Goal: Task Accomplishment & Management: Use online tool/utility

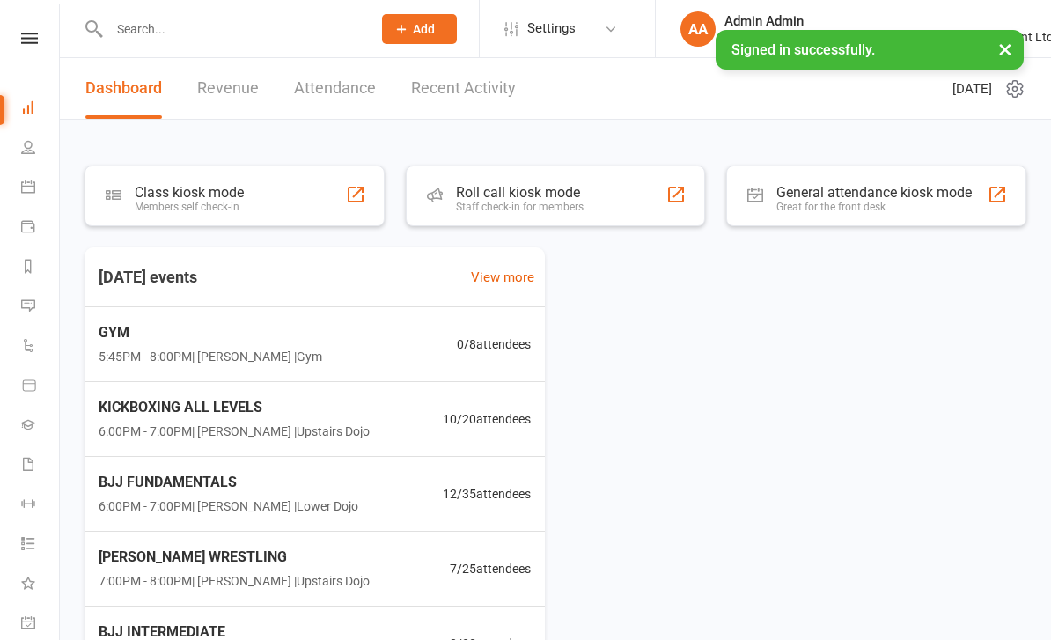
click at [26, 42] on icon at bounding box center [29, 38] width 17 height 11
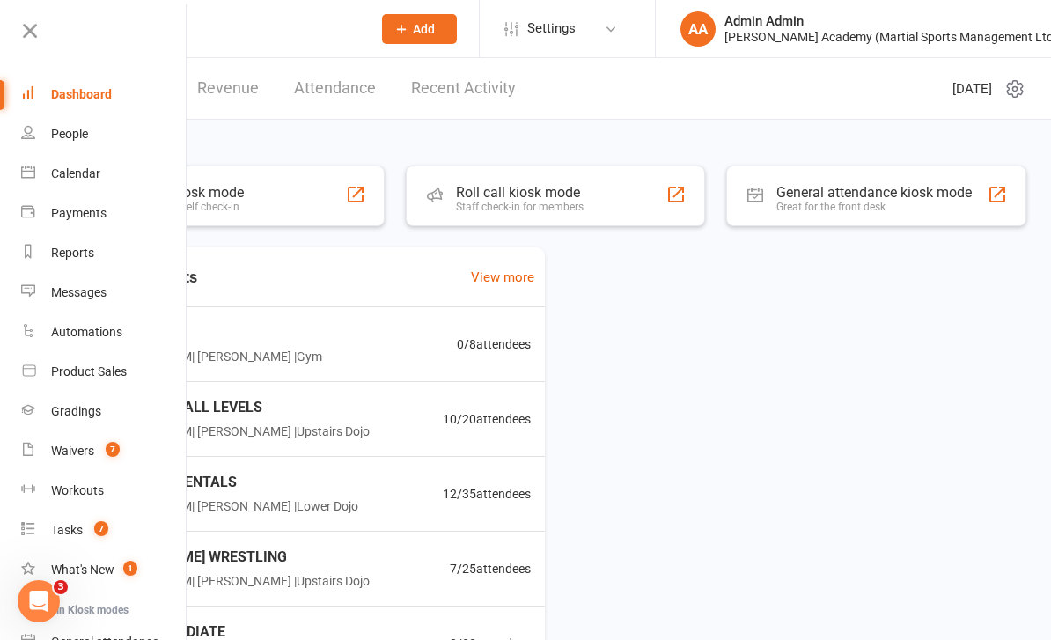
click at [667, 202] on div at bounding box center [675, 194] width 21 height 21
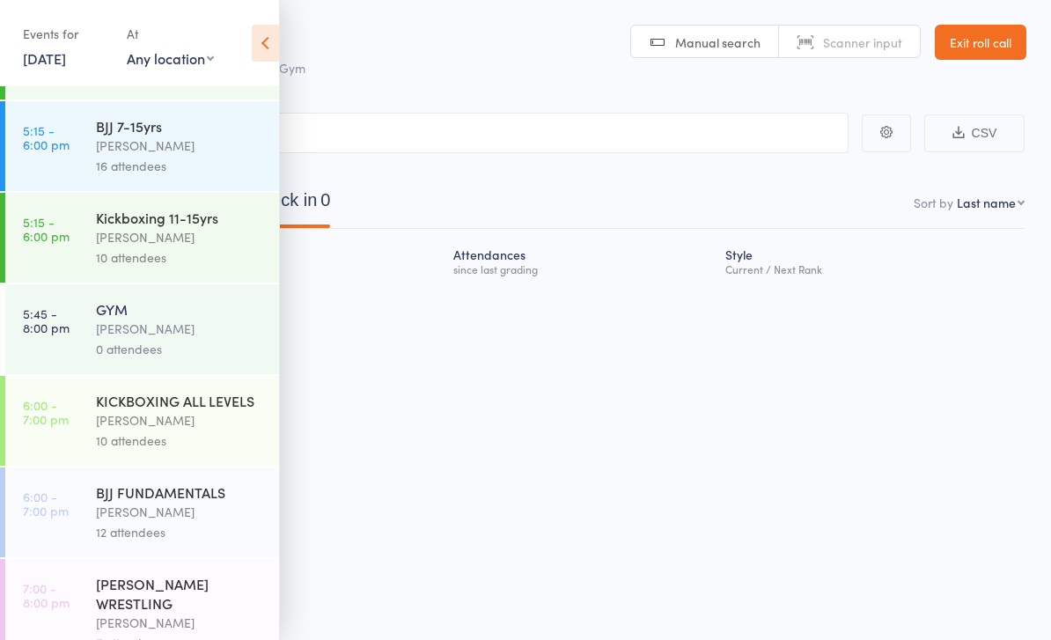
scroll to position [445, 0]
click at [54, 420] on time "6:00 - 7:00 pm" at bounding box center [46, 409] width 46 height 28
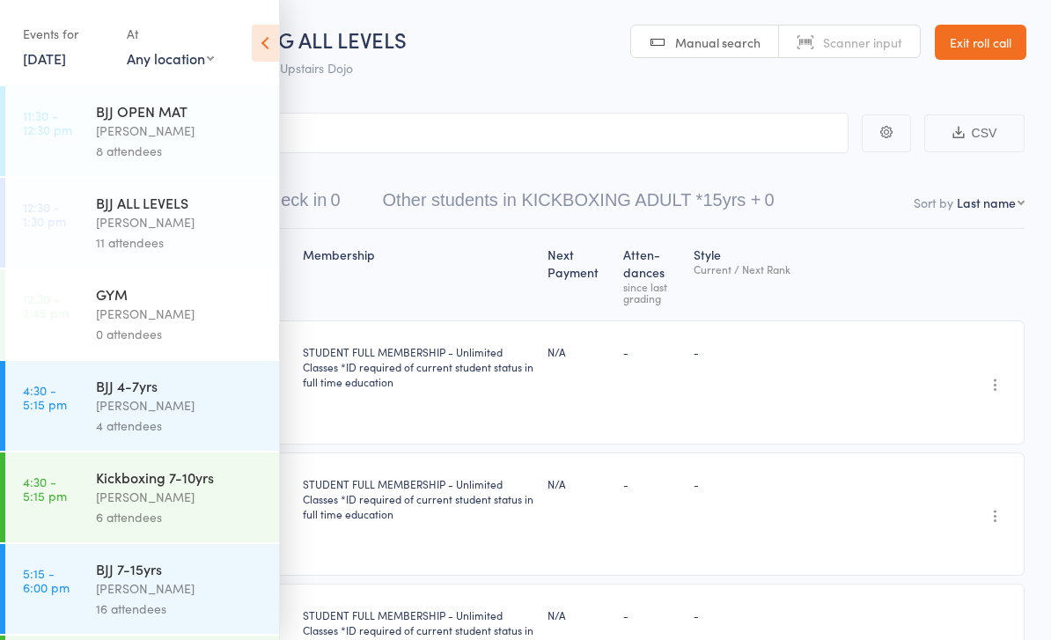
click at [265, 39] on icon at bounding box center [265, 43] width 27 height 37
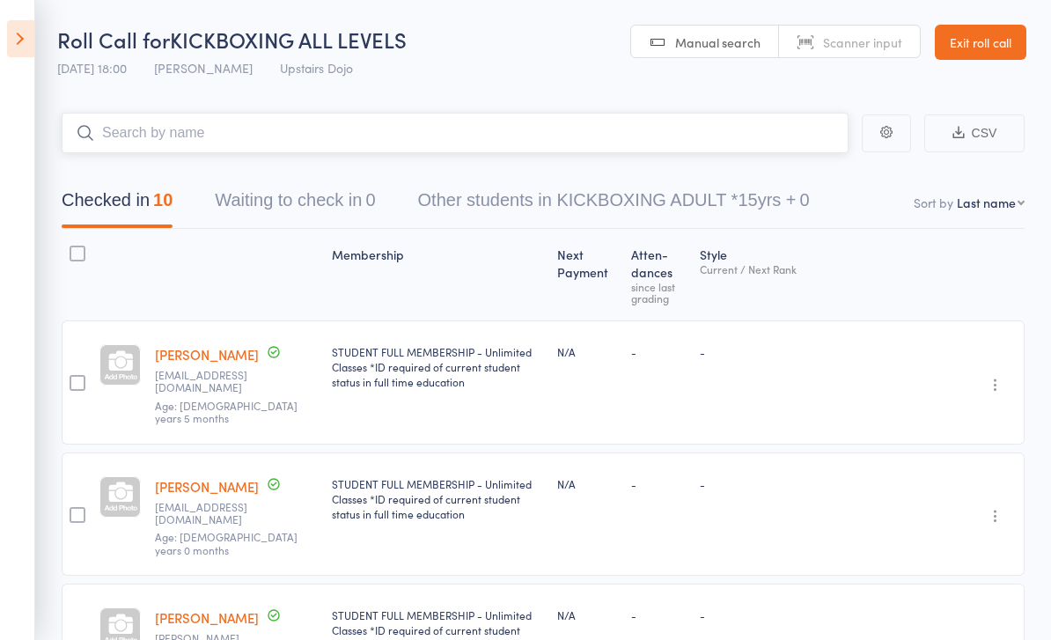
click at [125, 132] on input "search" at bounding box center [455, 133] width 787 height 40
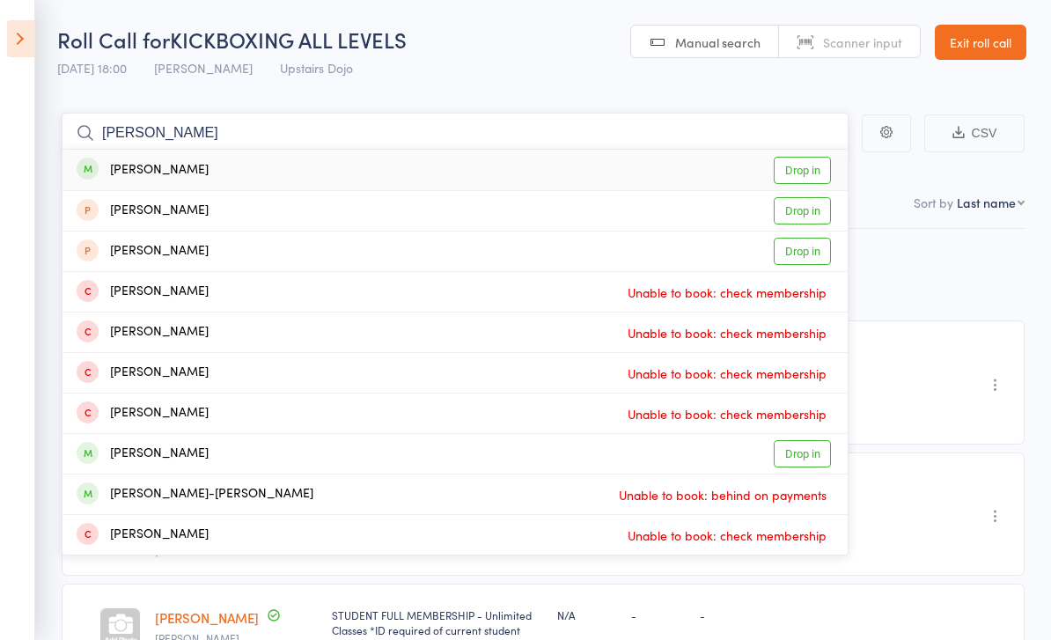
type input "Anton rovko"
click at [809, 172] on link "Drop in" at bounding box center [801, 170] width 57 height 27
